Goal: Task Accomplishment & Management: Manage account settings

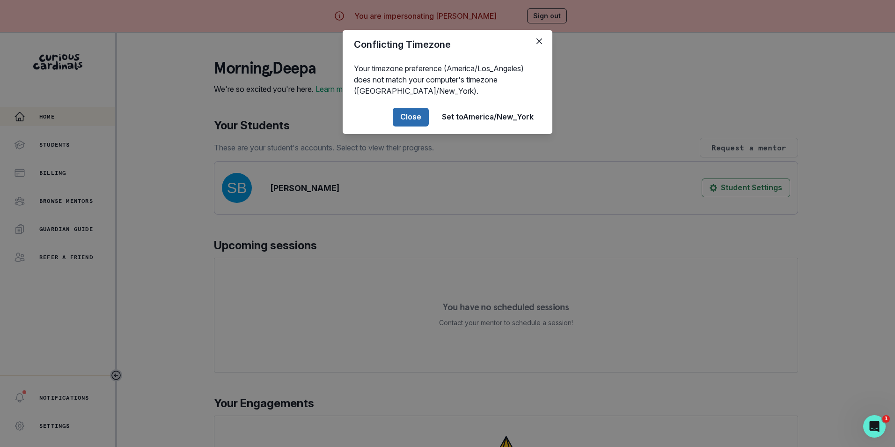
click at [410, 121] on button "Close" at bounding box center [411, 117] width 36 height 19
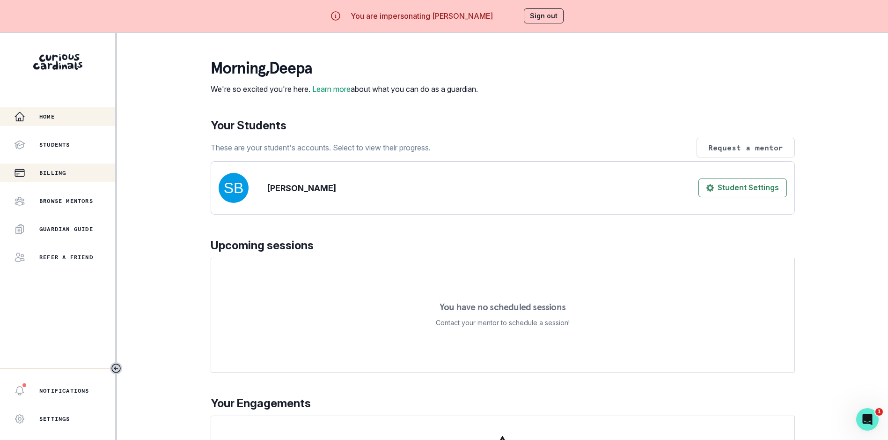
click at [65, 176] on p "Billing" at bounding box center [52, 172] width 27 height 7
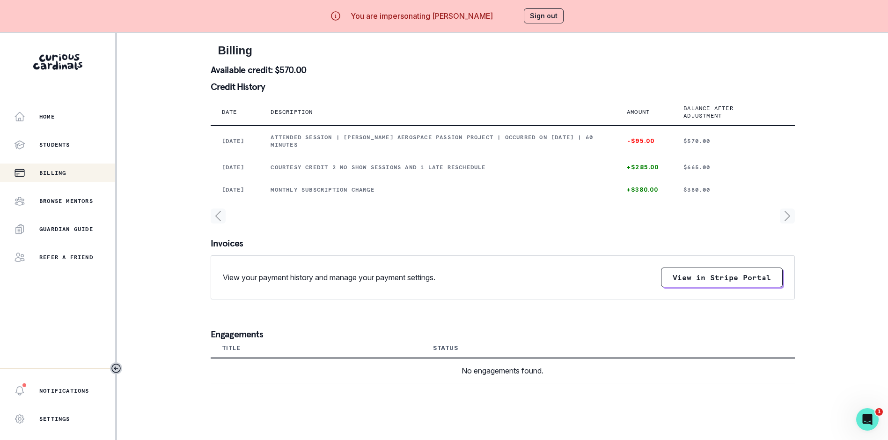
click at [564, 15] on button "Sign out" at bounding box center [544, 15] width 40 height 15
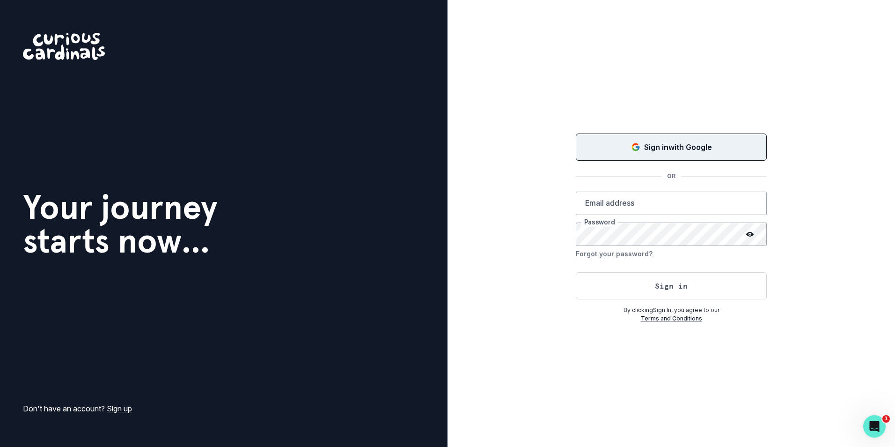
click at [608, 144] on div "Sign in with Google" at bounding box center [671, 146] width 168 height 11
click at [610, 166] on div "Loading... OR Email address Password Forgot your password? Sign in By clicking …" at bounding box center [671, 227] width 191 height 194
click at [610, 154] on button "Loading..." at bounding box center [671, 147] width 191 height 30
